Goal: Check status: Check status

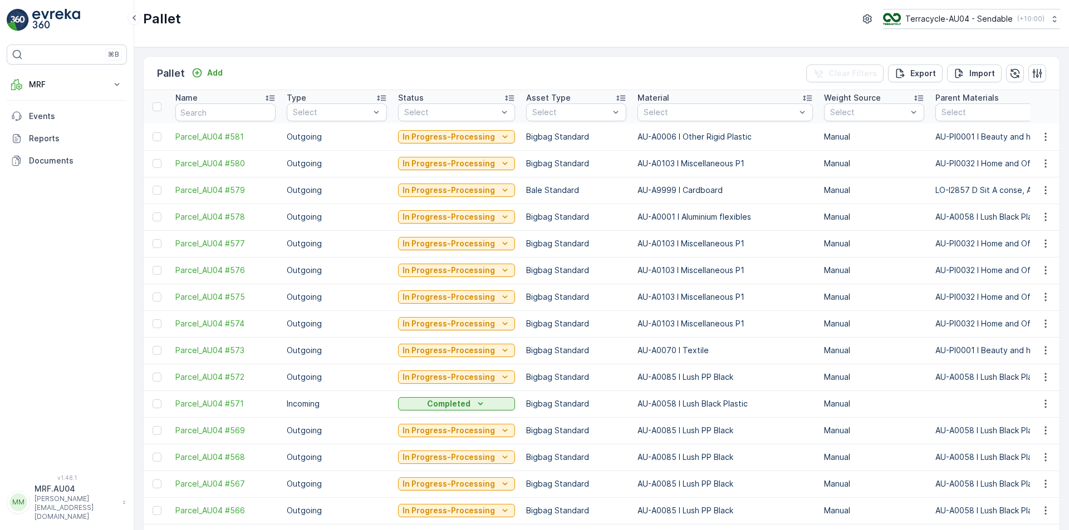
drag, startPoint x: 1047, startPoint y: 186, endPoint x: 1055, endPoint y: 167, distance: 20.8
click at [1047, 186] on icon "button" at bounding box center [1045, 190] width 11 height 11
click at [223, 189] on span "Parcel_AU04 #579" at bounding box center [225, 190] width 100 height 11
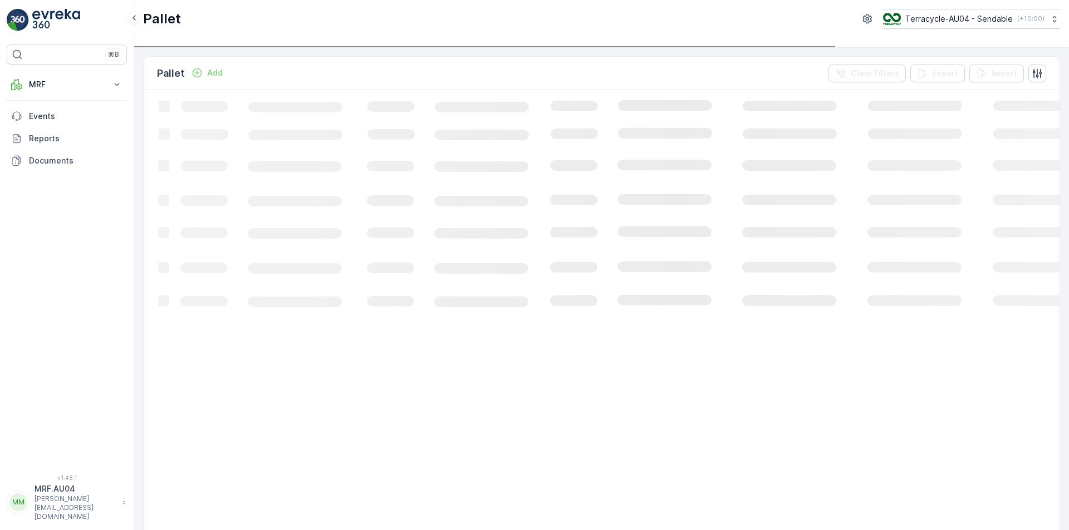
click at [610, 19] on div "Pallet Terracycle-AU04 - Sendable ( +10:00 )" at bounding box center [601, 19] width 917 height 20
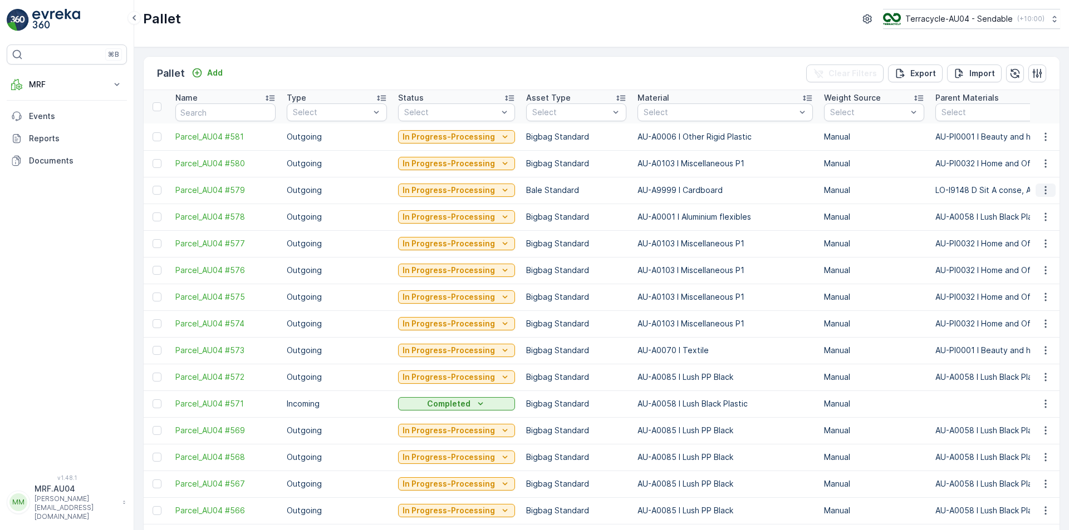
click at [1051, 189] on button "button" at bounding box center [1045, 190] width 20 height 13
click at [1029, 268] on span "Print QR" at bounding box center [1015, 269] width 31 height 11
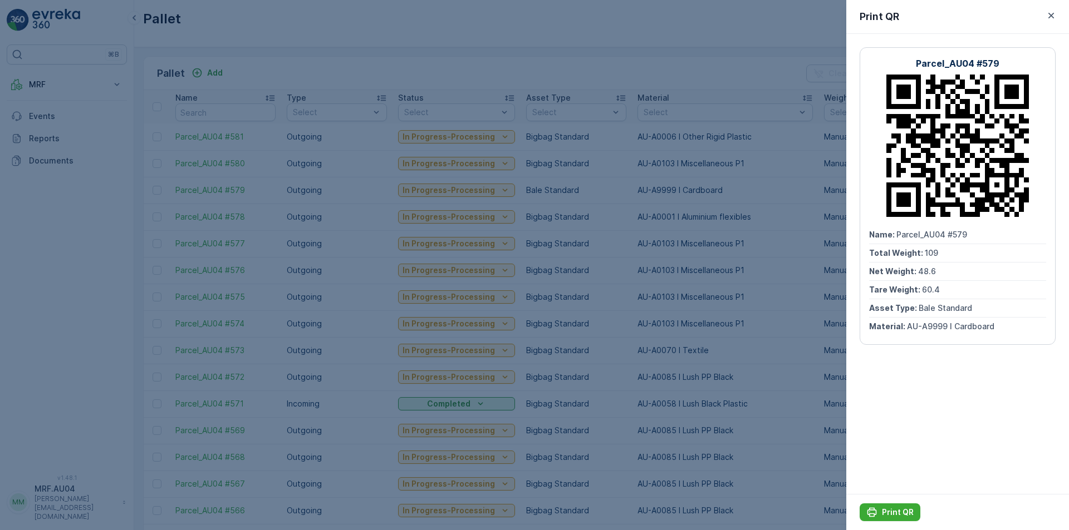
click at [416, 70] on div at bounding box center [534, 265] width 1069 height 530
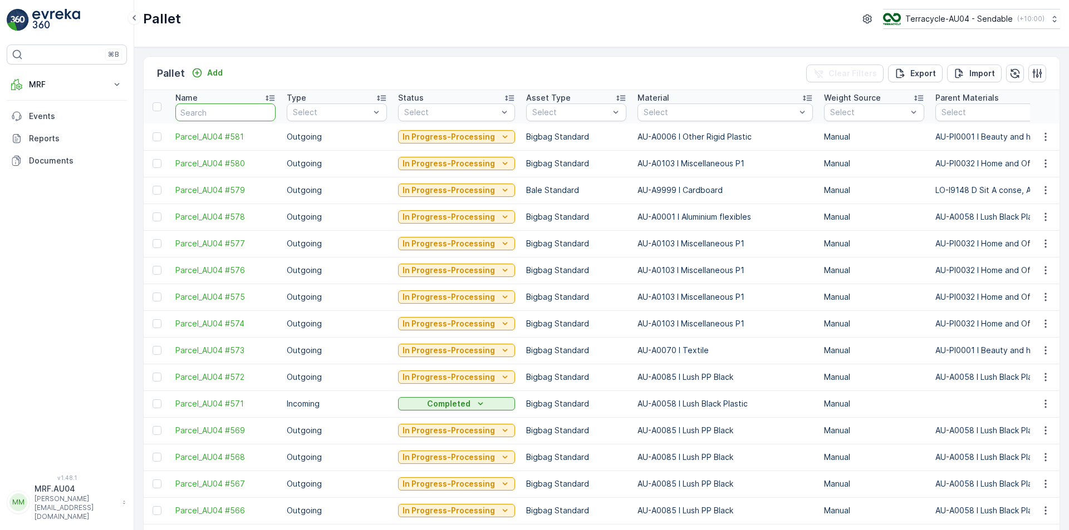
click at [235, 115] on input "text" at bounding box center [225, 113] width 100 height 18
type input "502"
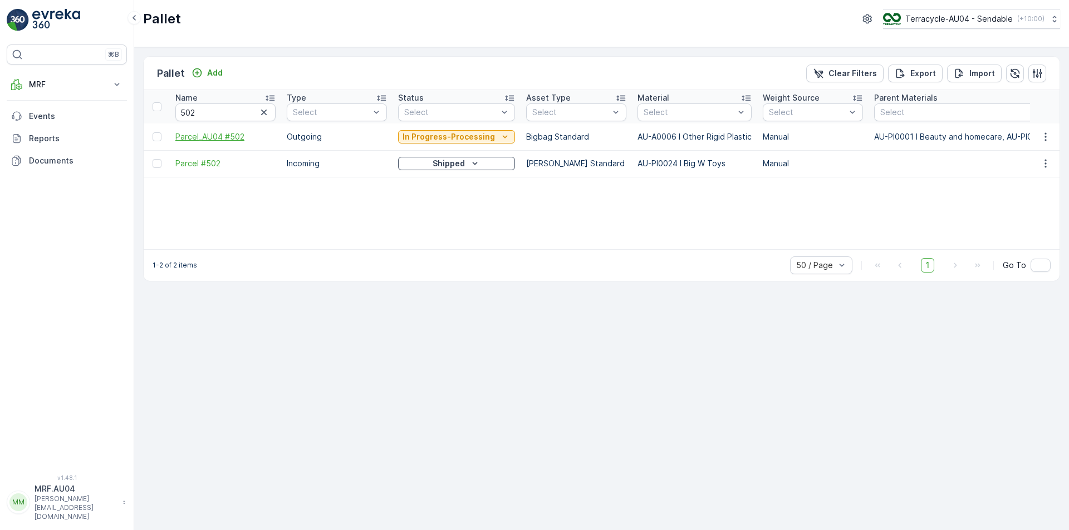
click at [227, 135] on span "Parcel_AU04 #502" at bounding box center [225, 136] width 100 height 11
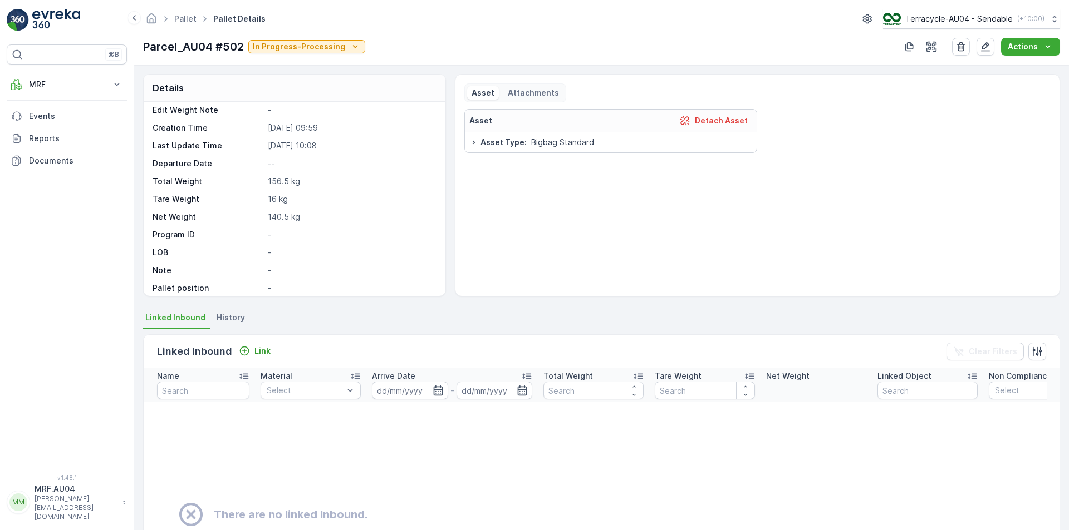
scroll to position [84, 0]
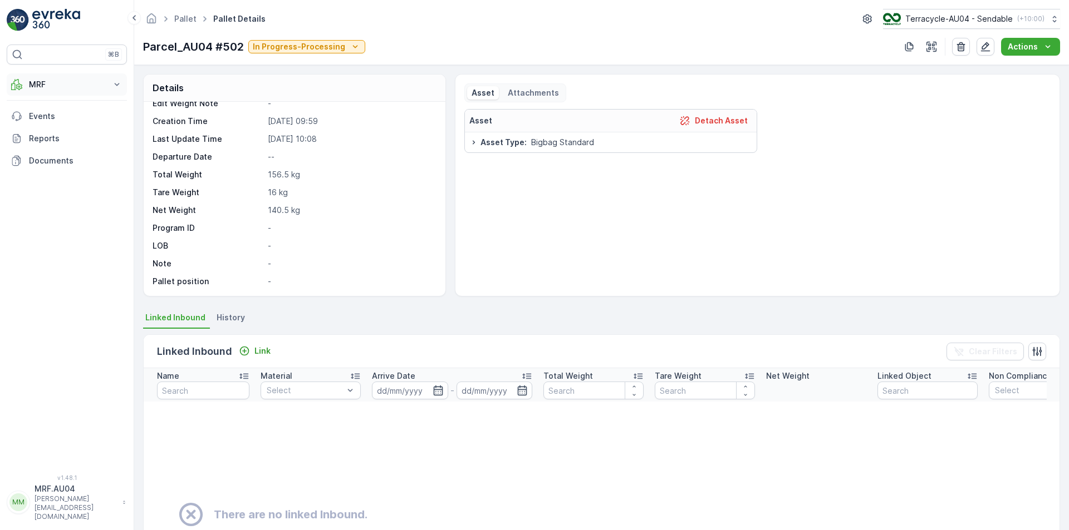
click at [58, 90] on p "MRF" at bounding box center [67, 84] width 76 height 11
click at [57, 156] on link "Process" at bounding box center [75, 150] width 103 height 16
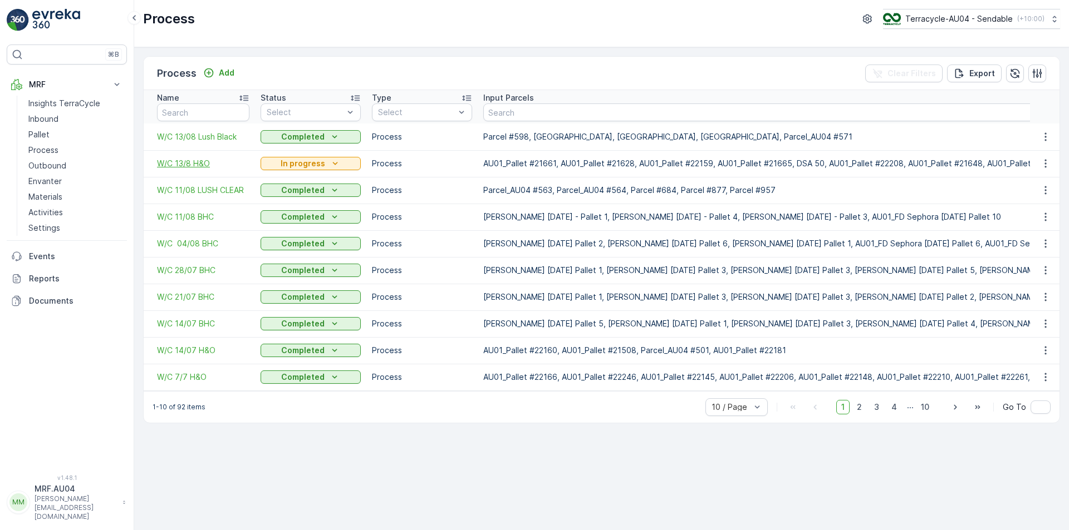
click at [208, 164] on span "W/C 13/8 H&O" at bounding box center [203, 163] width 92 height 11
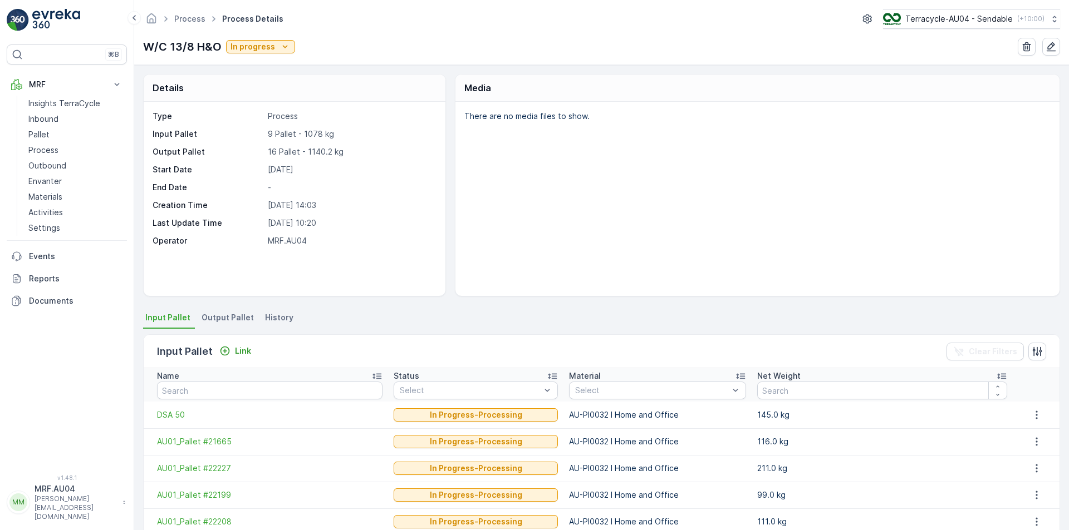
click at [0, 529] on div "⌘B MRF Insights TerraCycle Inbound Pallet Process Outbound Envanter Materials A…" at bounding box center [67, 265] width 134 height 530
